Goal: Task Accomplishment & Management: Manage account settings

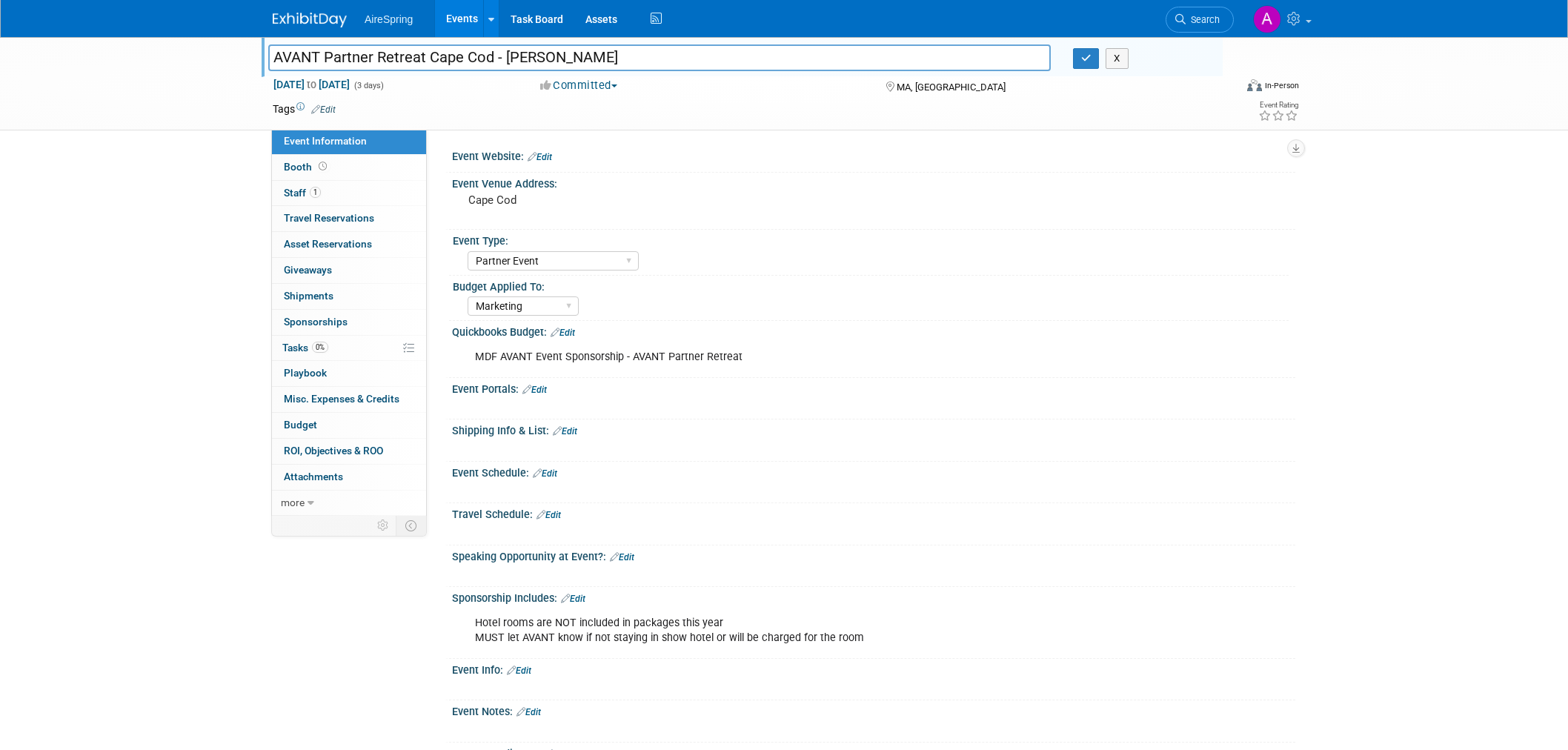
select select "Partner Event"
select select "Marketing"
click at [925, 209] on div "Event Venue Address: Cape Cod" at bounding box center [871, 202] width 850 height 57
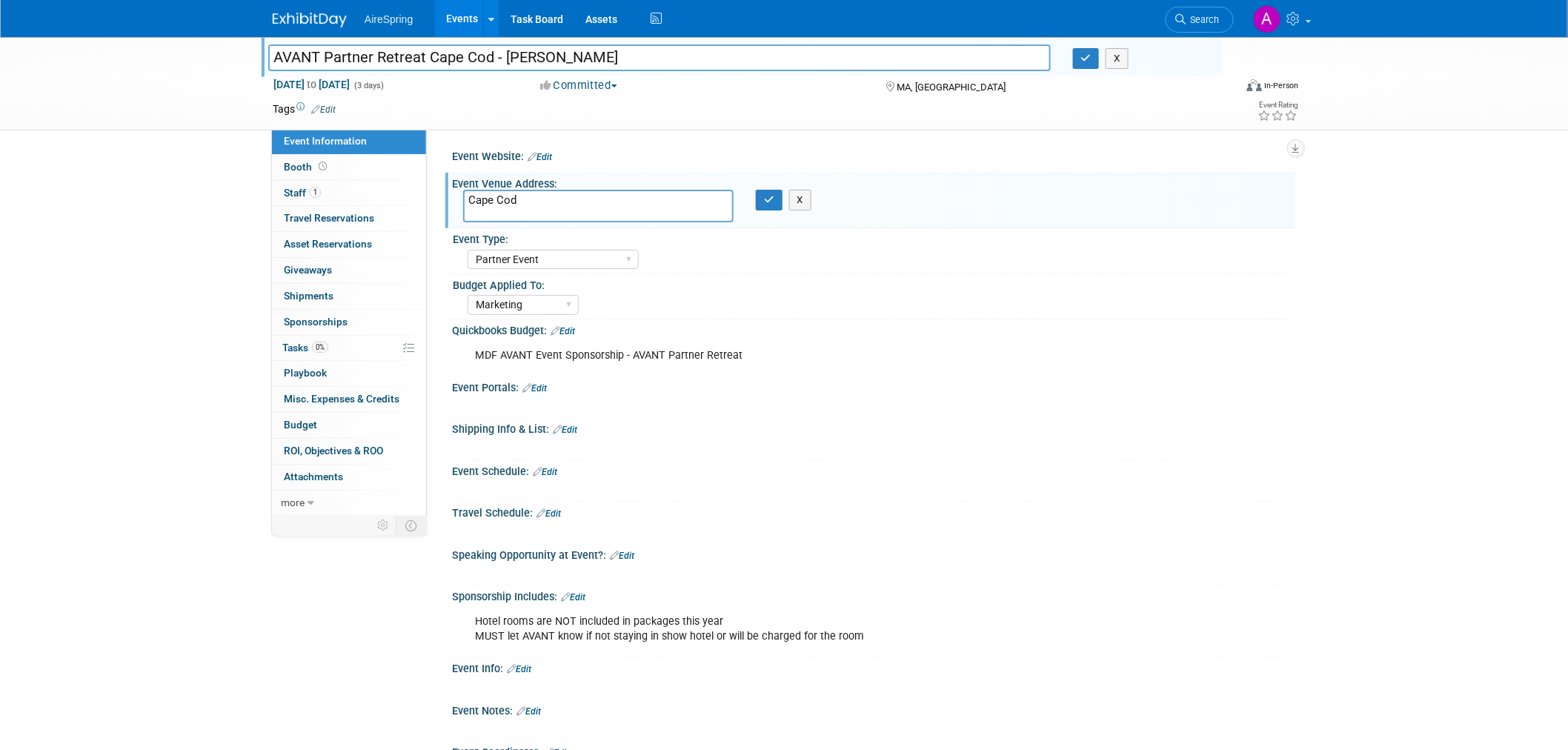
click at [311, 25] on img at bounding box center [310, 19] width 74 height 15
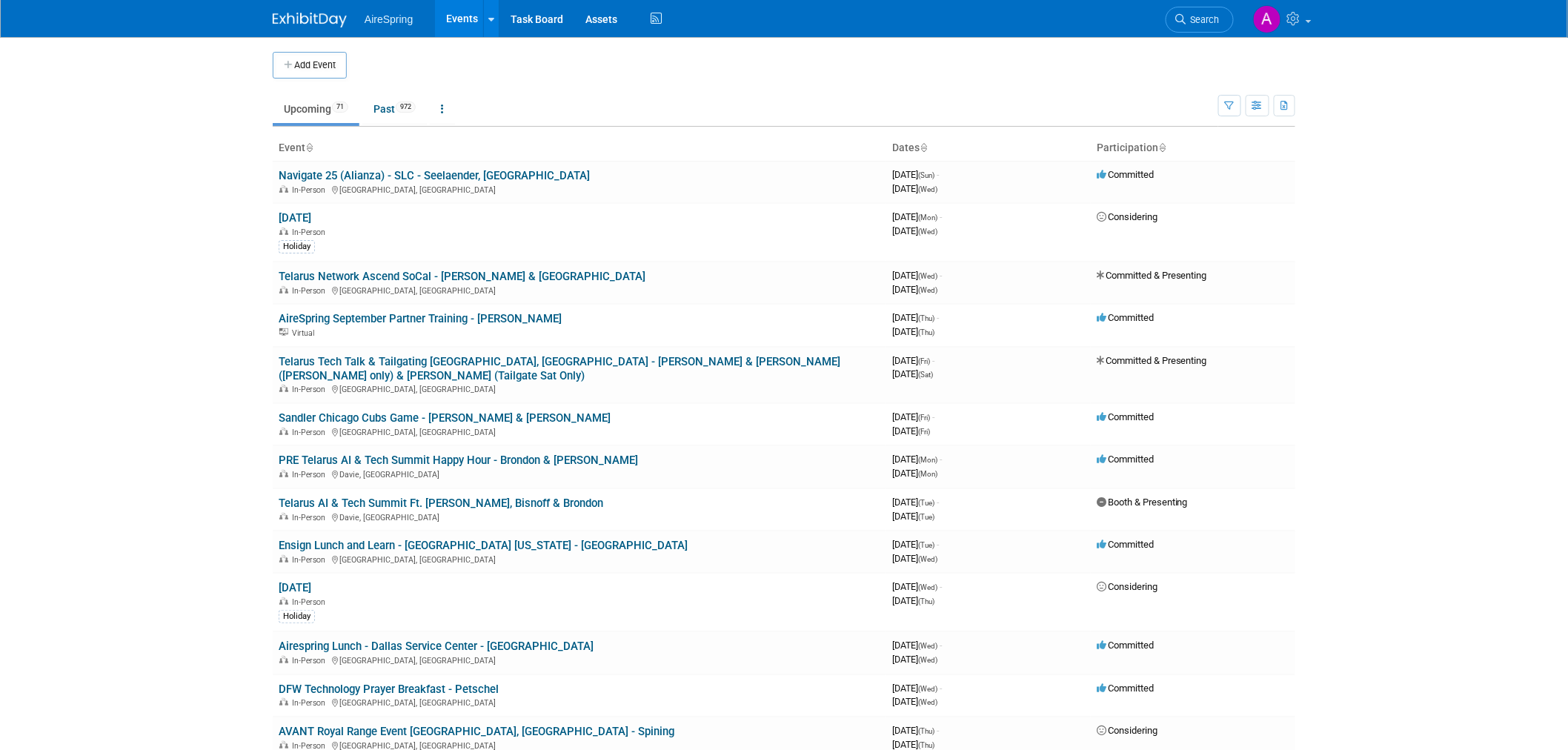
click at [129, 112] on body "AireSpring Events Add Event Bulk Upload Events Shareable Event Boards Recently …" at bounding box center [784, 375] width 1568 height 750
click at [536, 25] on link "Task Board" at bounding box center [537, 19] width 75 height 37
